Goal: Task Accomplishment & Management: Manage account settings

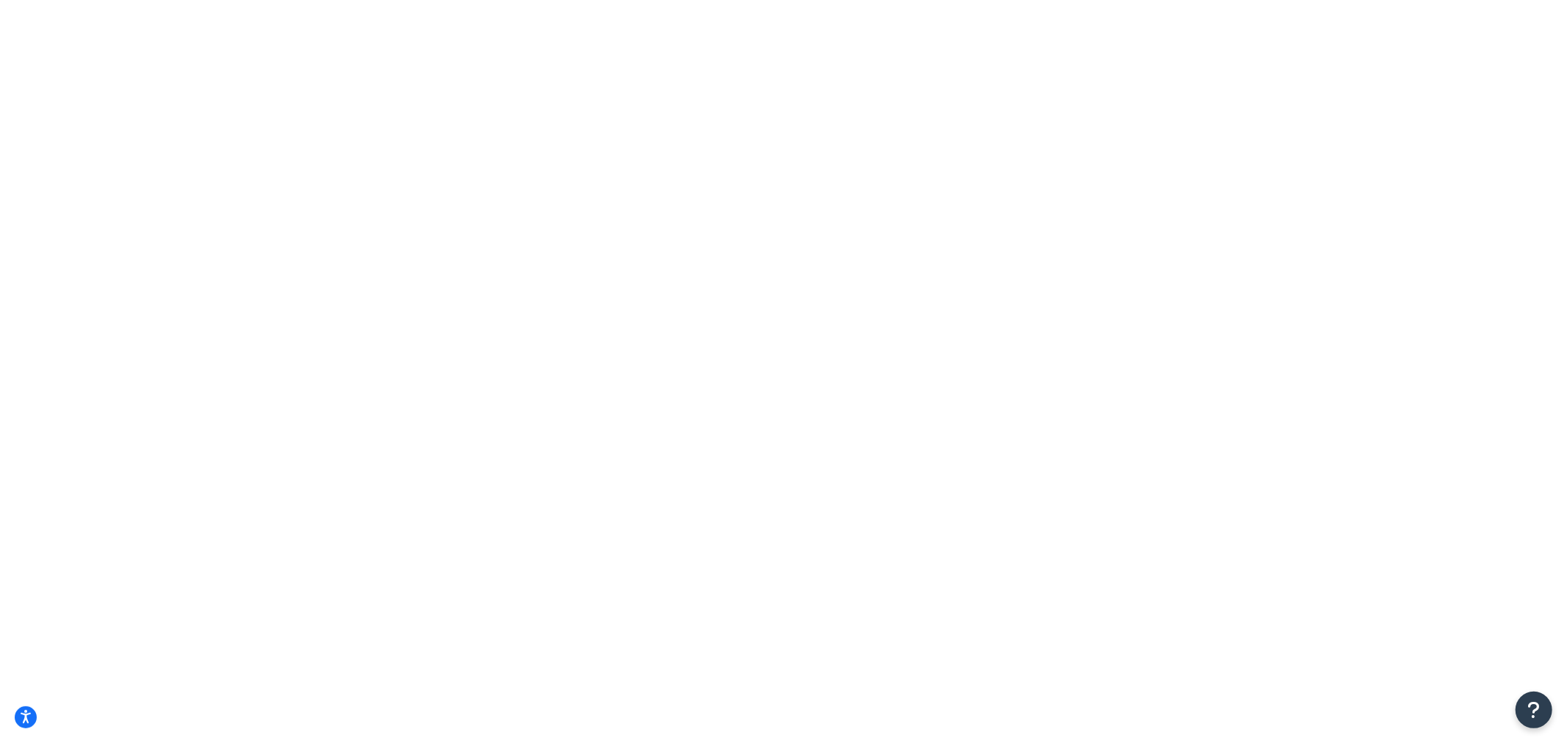
select select "15"
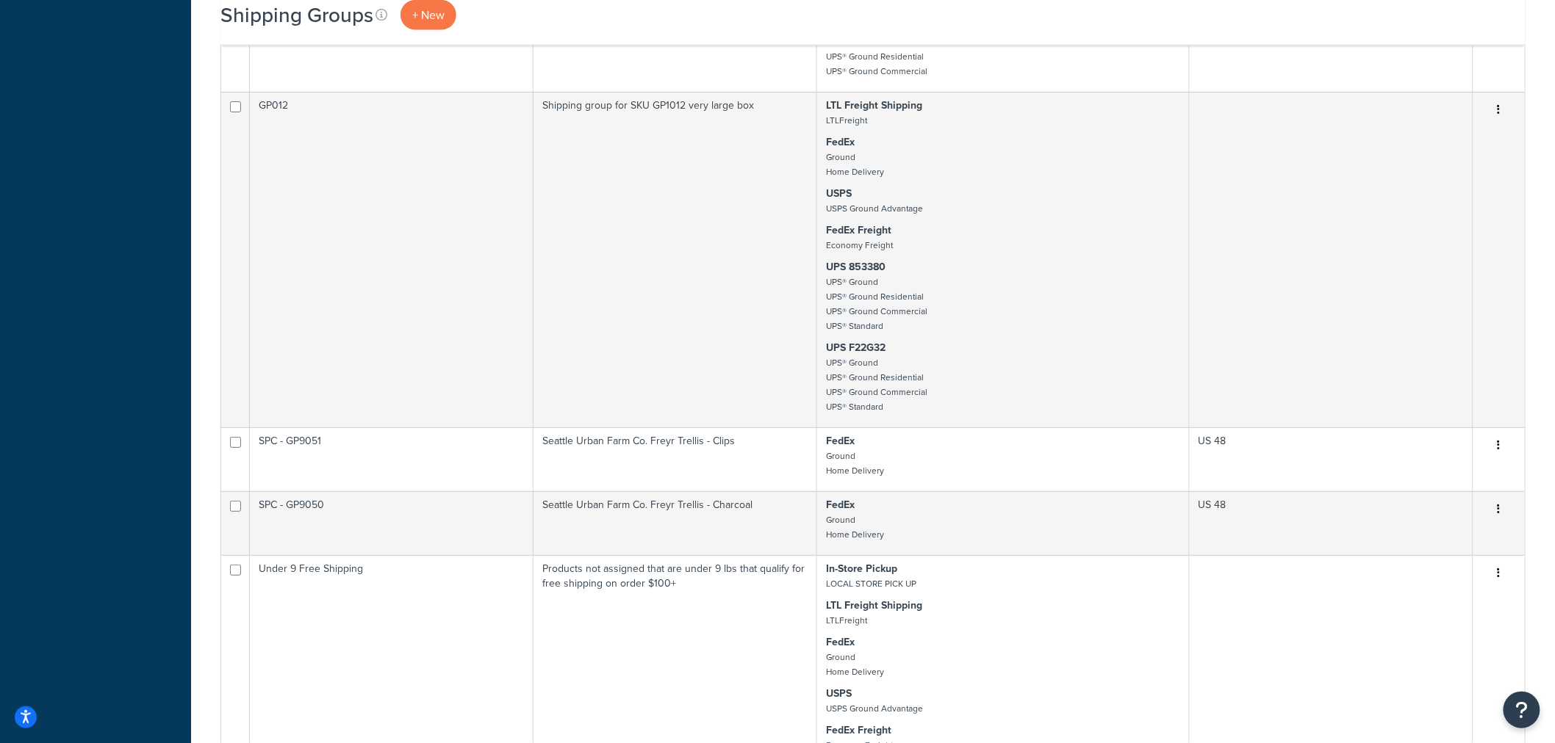
scroll to position [3102, 0]
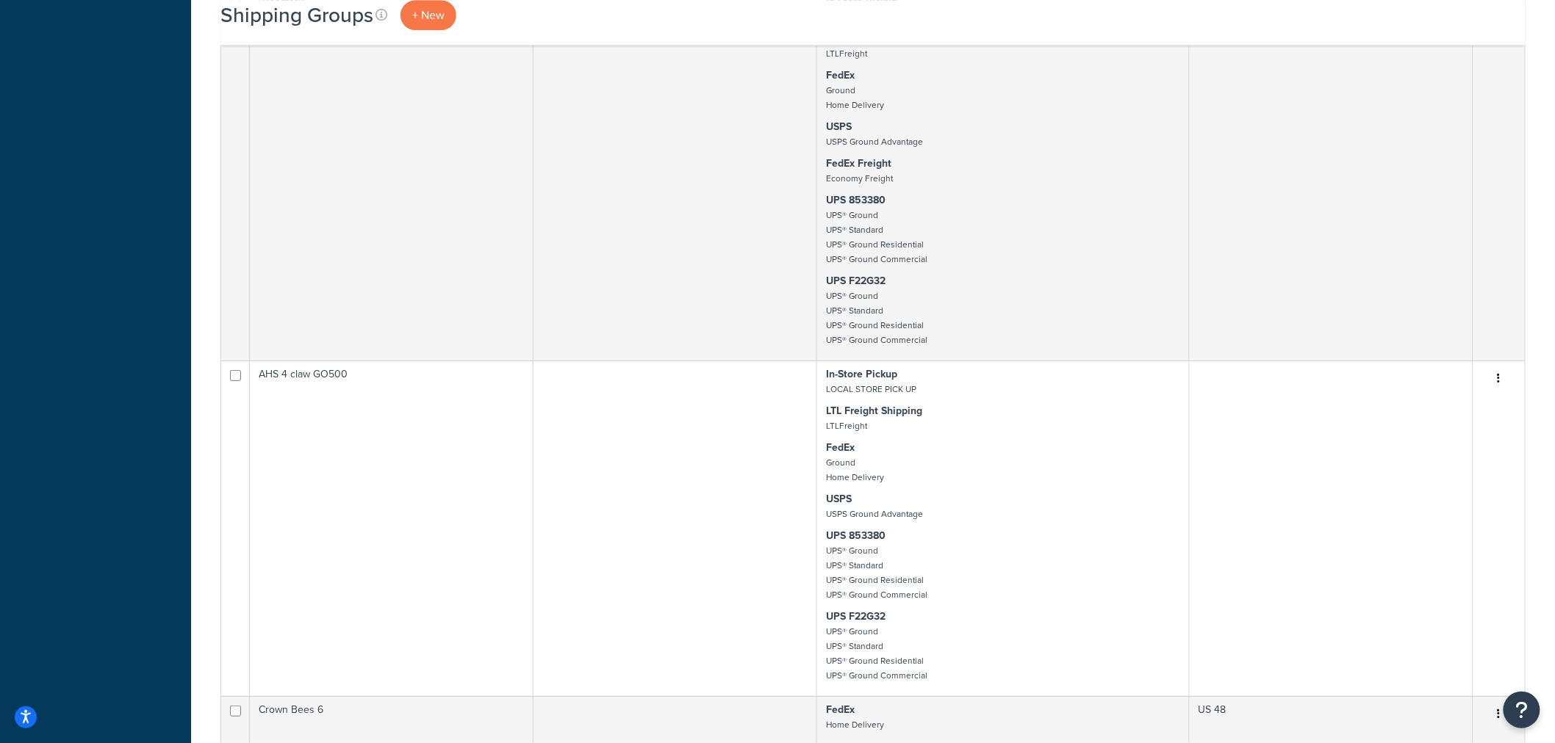
scroll to position [2319, 0]
